Goal: Task Accomplishment & Management: Use online tool/utility

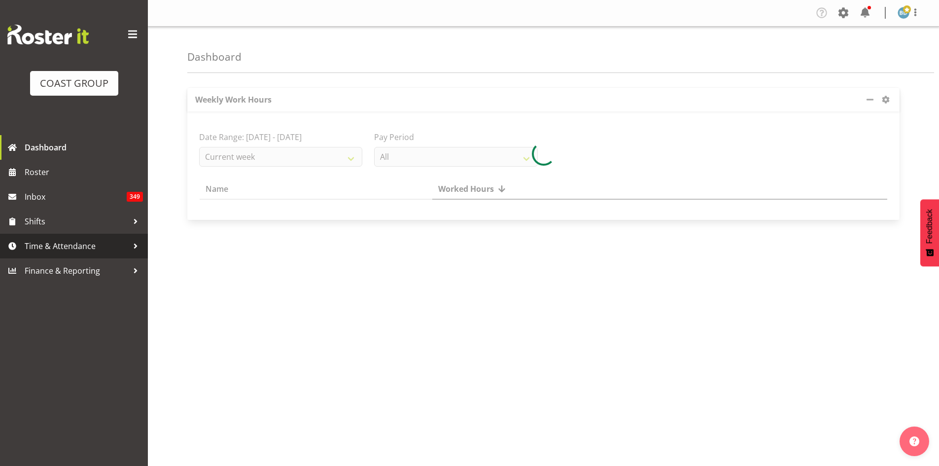
click at [55, 251] on span "Time & Attendance" at bounding box center [77, 246] width 104 height 15
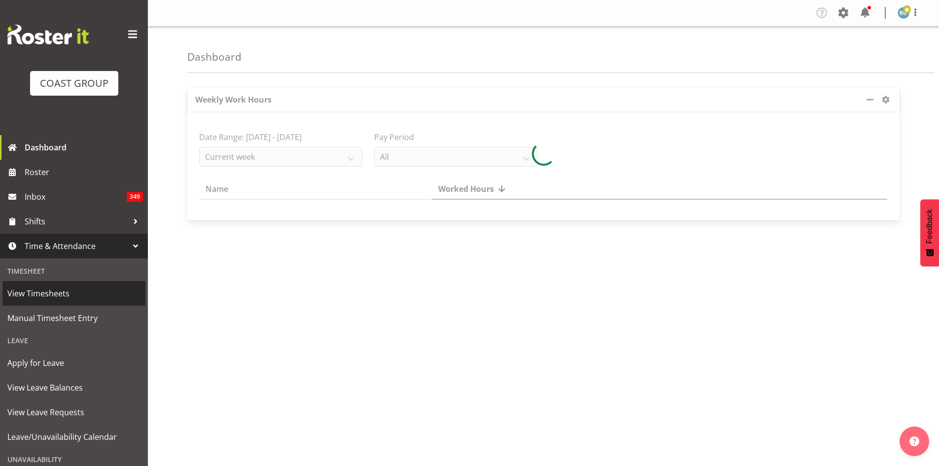
click at [66, 286] on span "View Timesheets" at bounding box center [73, 293] width 133 height 15
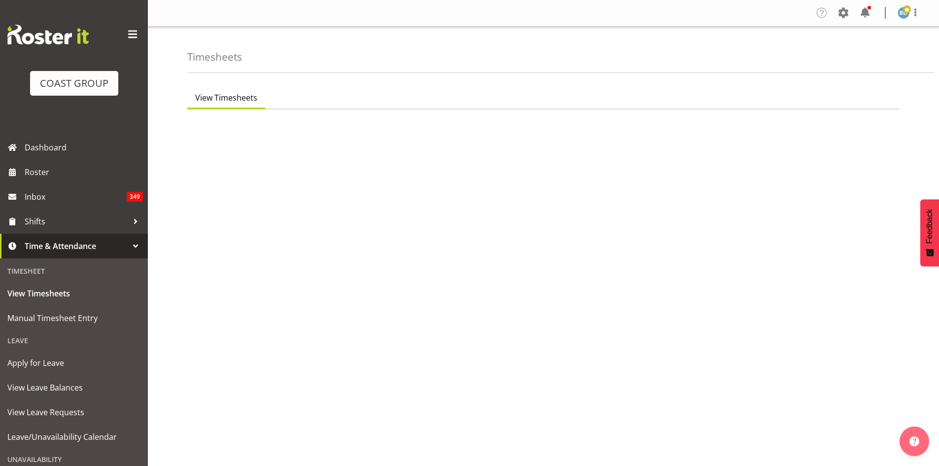
select select "7"
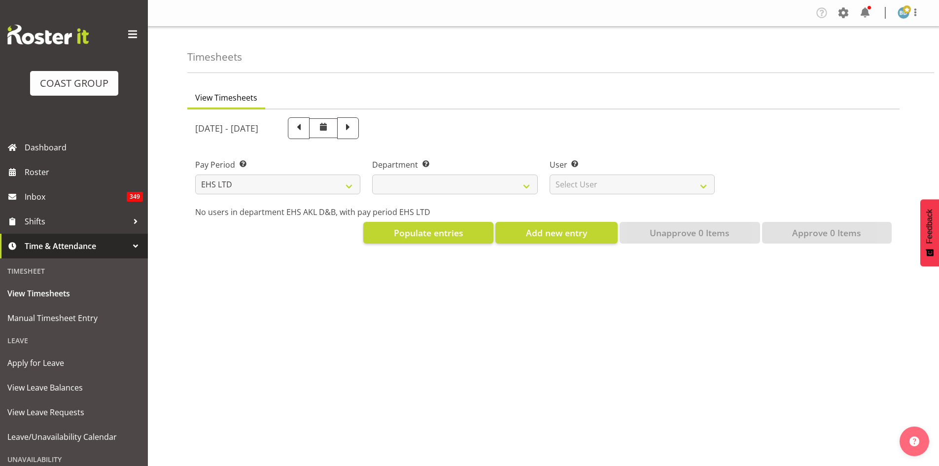
select select
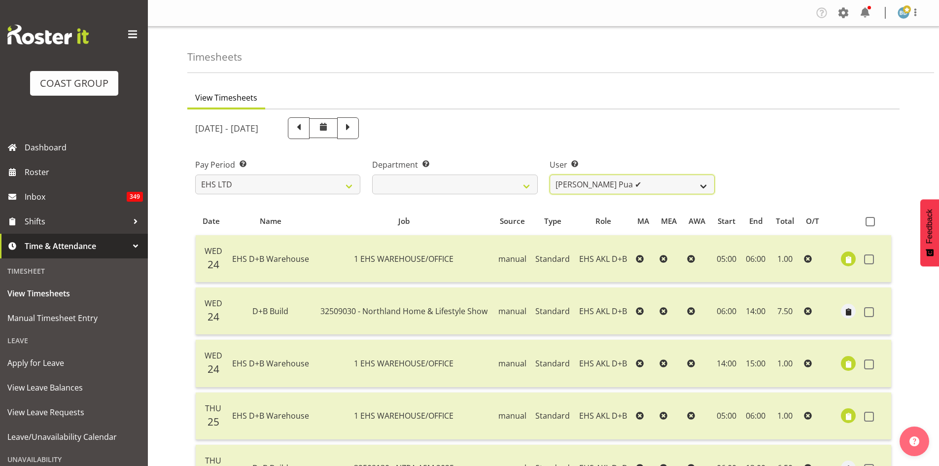
click at [701, 184] on select "Aleki Palu Pua ✔ Ben Dewes ✔ David Forte ✔ Durham Foster ✔ Ihaka Roberts ✔ Joe …" at bounding box center [632, 185] width 165 height 20
select select "1137"
click at [550, 175] on select "Aleki Palu Pua ✔ Ben Dewes ✔ David Forte ✔ Durham Foster ✔ Ihaka Roberts ✔ Joe …" at bounding box center [632, 185] width 165 height 20
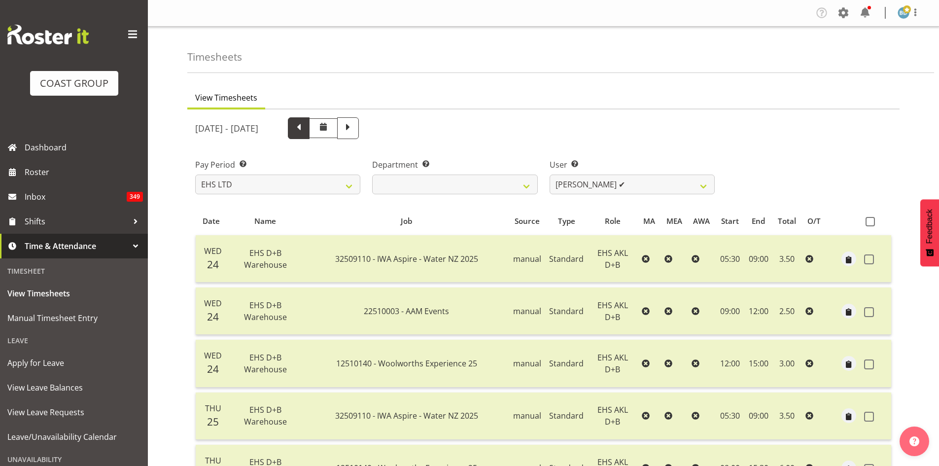
click at [305, 130] on span at bounding box center [298, 127] width 13 height 13
select select
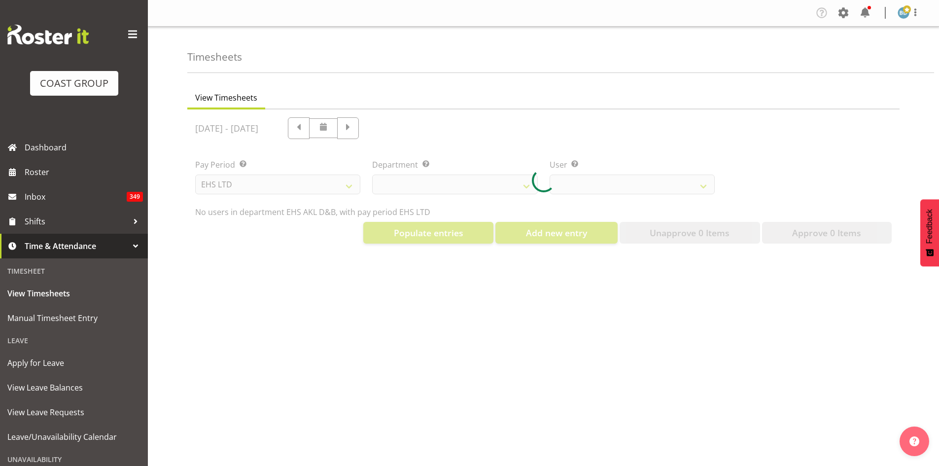
select select "1137"
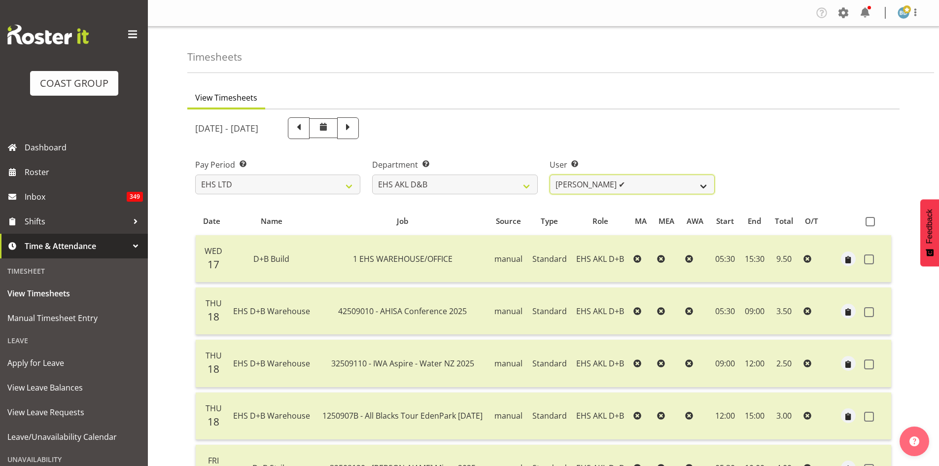
click at [704, 188] on select "Aleki Palu Pua ✔ Ben Dewes ✔ David Forte ✔ Durham Foster ✔ Ihaka Roberts ✔ Joe …" at bounding box center [632, 185] width 165 height 20
click at [550, 175] on select "Aleki Palu Pua ✔ Ben Dewes ✔ David Forte ✔ Durham Foster ✔ Ihaka Roberts ✔ Joe …" at bounding box center [632, 185] width 165 height 20
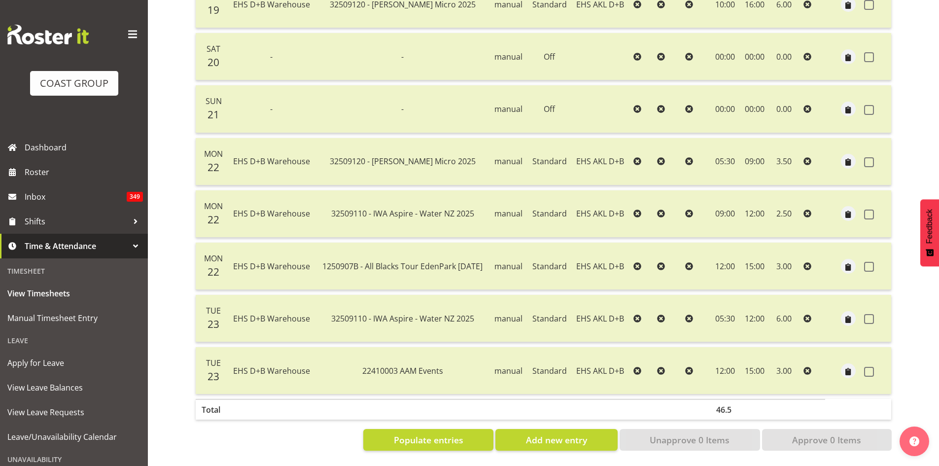
scroll to position [31, 0]
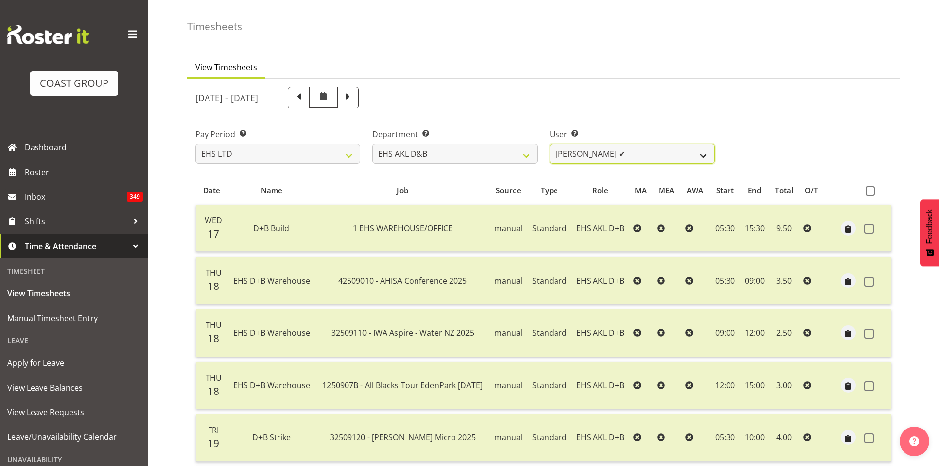
click at [679, 152] on select "Aleki Palu Pua ✔ Ben Dewes ✔ David Forte ✔ Durham Foster ✔ Ihaka Roberts ✔ Joe …" at bounding box center [632, 154] width 165 height 20
click at [305, 99] on span at bounding box center [298, 96] width 13 height 13
select select
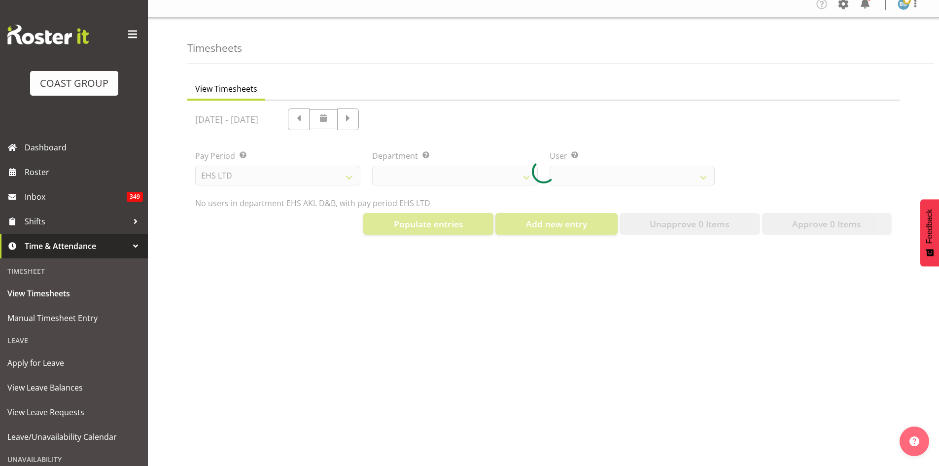
select select "1137"
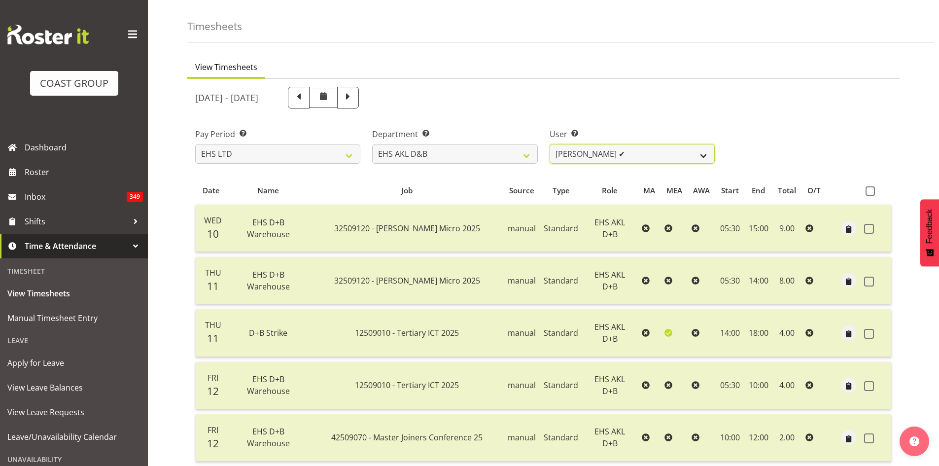
click at [677, 154] on select "Aleki Palu Pua ✔ Ben Dewes ✔ David Forte ✔ Durham Foster ✔ Ihaka Roberts ✔ Joe …" at bounding box center [632, 154] width 165 height 20
click at [550, 144] on select "Aleki Palu Pua ✔ Ben Dewes ✔ David Forte ✔ Durham Foster ✔ Ihaka Roberts ✔ Joe …" at bounding box center [632, 154] width 165 height 20
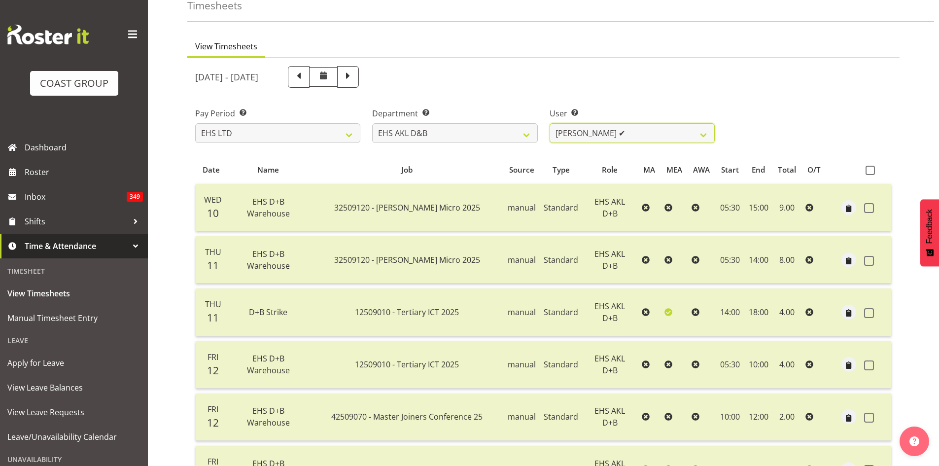
scroll to position [0, 0]
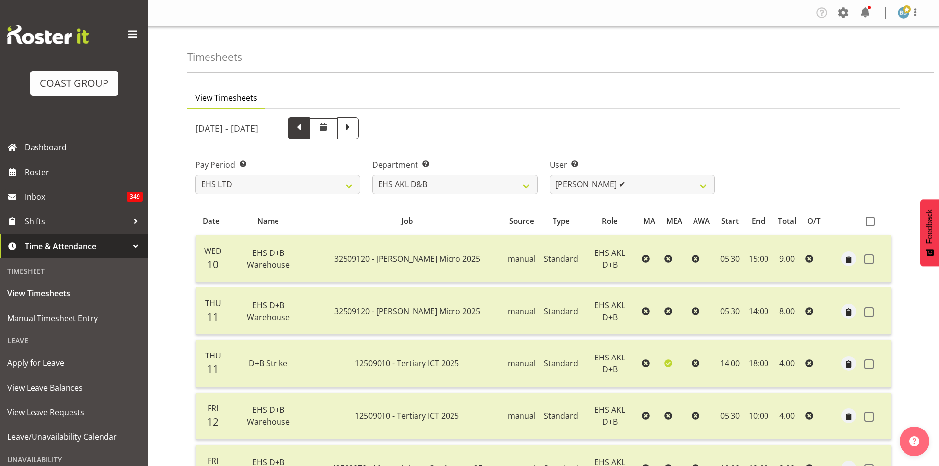
click at [305, 126] on span at bounding box center [298, 127] width 13 height 13
select select
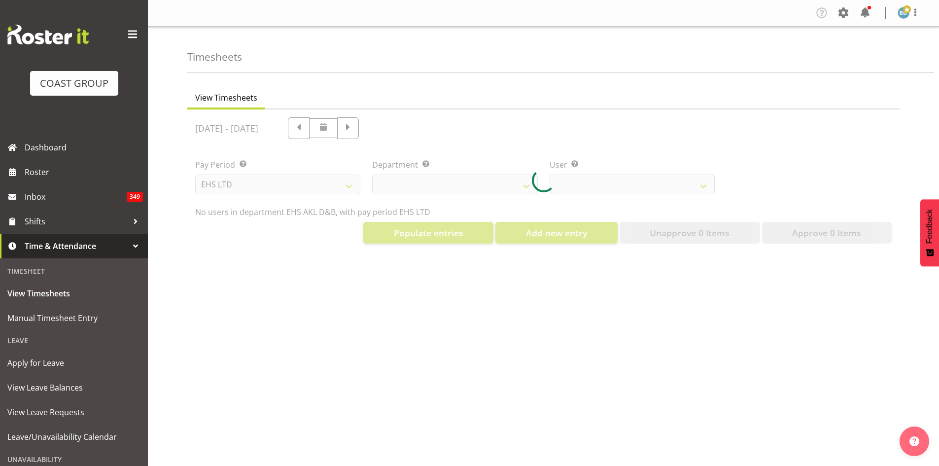
select select "1137"
